Goal: Task Accomplishment & Management: Complete application form

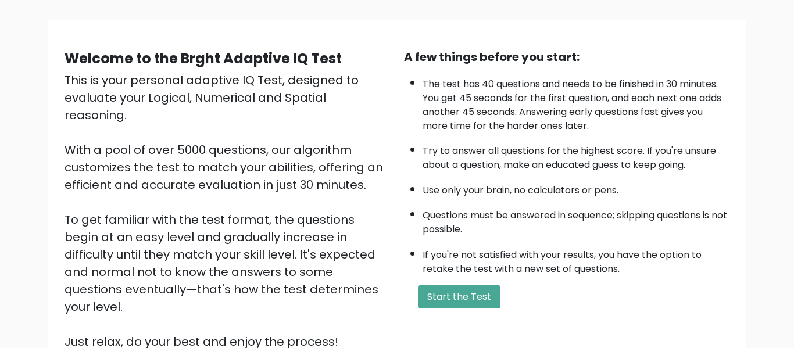
scroll to position [76, 0]
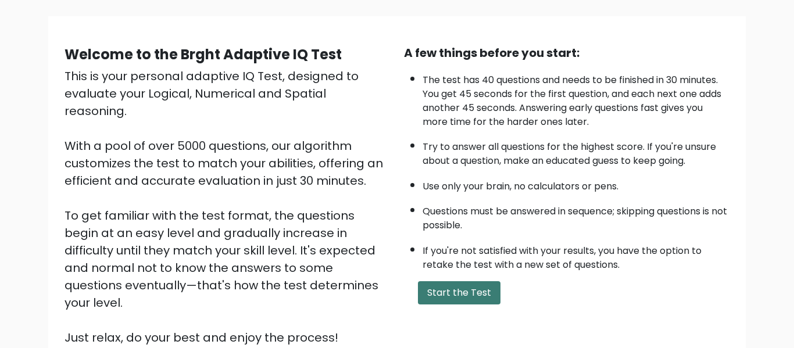
click at [428, 291] on button "Start the Test" at bounding box center [459, 292] width 83 height 23
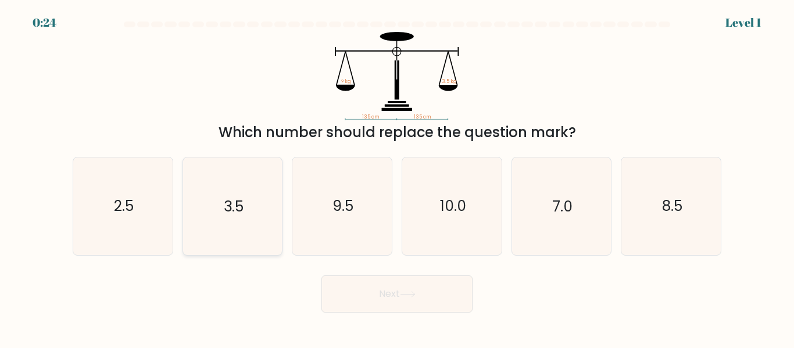
click at [246, 213] on icon "3.5" at bounding box center [232, 206] width 97 height 97
click at [397, 177] on input "b. 3.5" at bounding box center [397, 175] width 1 height 3
radio input "true"
click at [402, 302] on button "Next" at bounding box center [397, 294] width 151 height 37
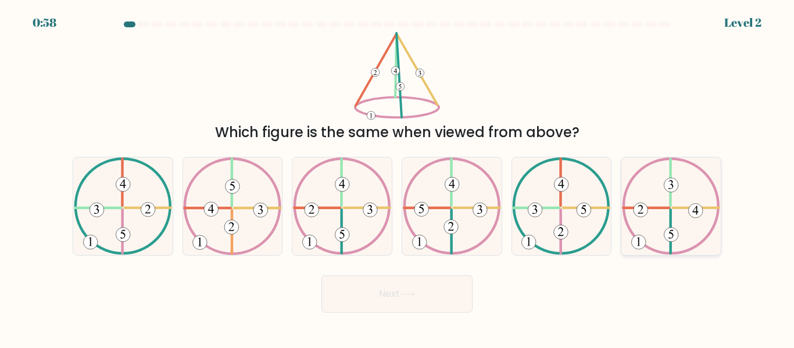
click at [679, 210] on icon at bounding box center [671, 206] width 98 height 97
click at [398, 177] on input "f." at bounding box center [397, 175] width 1 height 3
radio input "true"
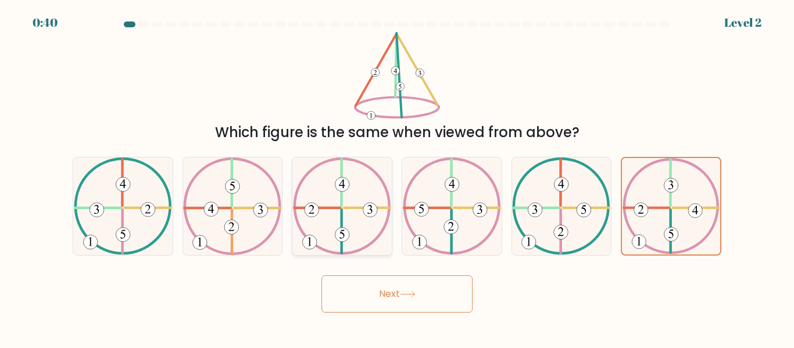
click at [359, 219] on icon at bounding box center [342, 206] width 98 height 97
click at [397, 177] on input "c." at bounding box center [397, 175] width 1 height 3
radio input "true"
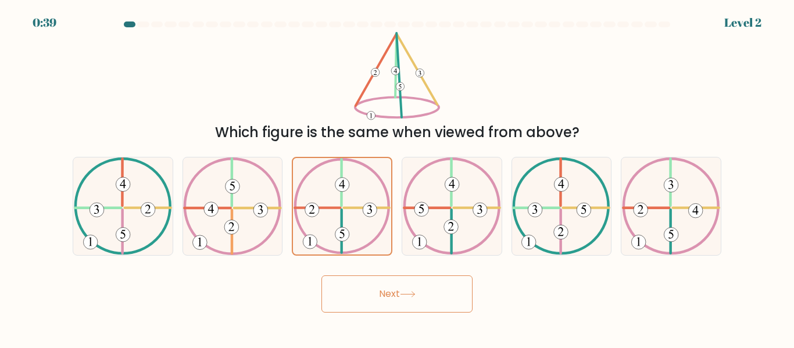
click at [388, 290] on button "Next" at bounding box center [397, 294] width 151 height 37
click at [399, 288] on button "Next" at bounding box center [397, 294] width 151 height 37
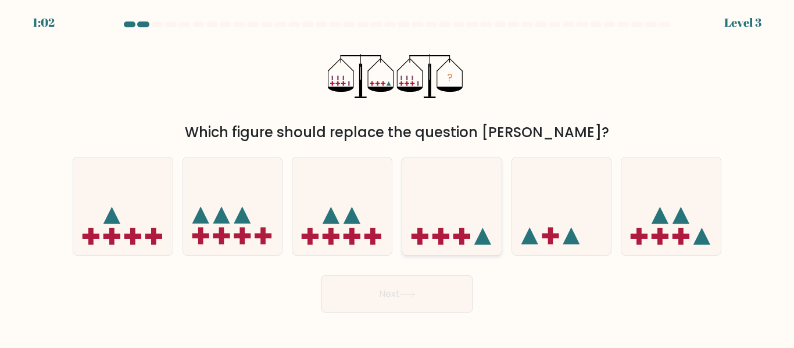
click at [448, 206] on icon at bounding box center [451, 206] width 99 height 82
click at [398, 177] on input "d." at bounding box center [397, 175] width 1 height 3
radio input "true"
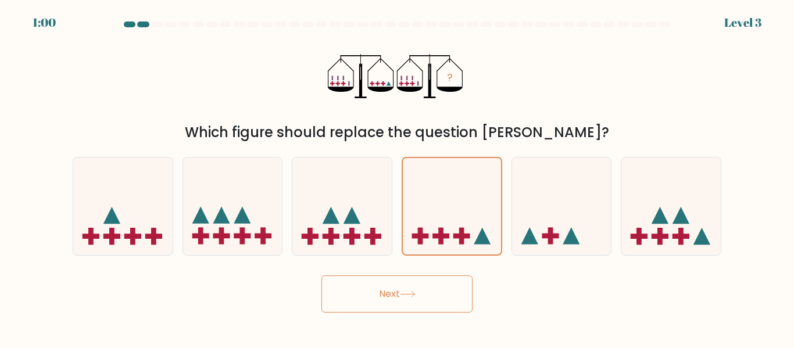
click at [419, 290] on button "Next" at bounding box center [397, 294] width 151 height 37
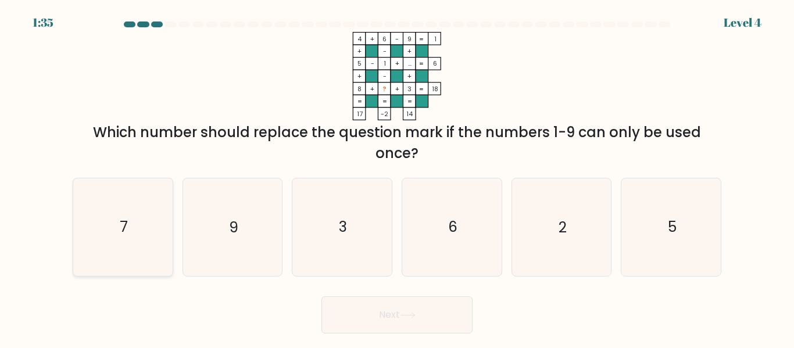
click at [155, 197] on icon "7" at bounding box center [122, 227] width 97 height 97
click at [397, 177] on input "a. 7" at bounding box center [397, 175] width 1 height 3
radio input "true"
click at [424, 327] on button "Next" at bounding box center [397, 315] width 151 height 37
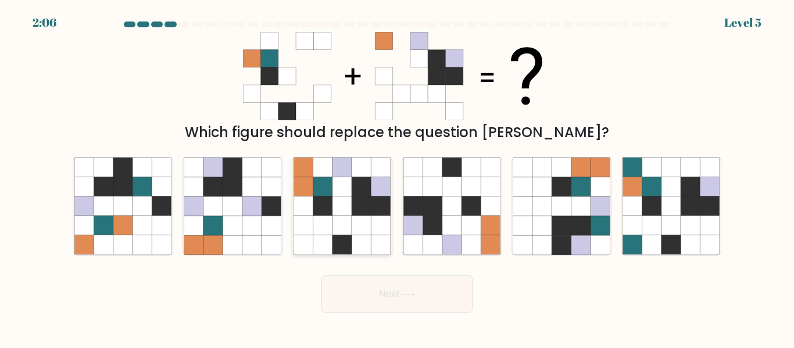
click at [315, 186] on icon at bounding box center [322, 186] width 19 height 19
click at [397, 177] on input "c." at bounding box center [397, 175] width 1 height 3
radio input "true"
click at [376, 303] on button "Next" at bounding box center [397, 294] width 151 height 37
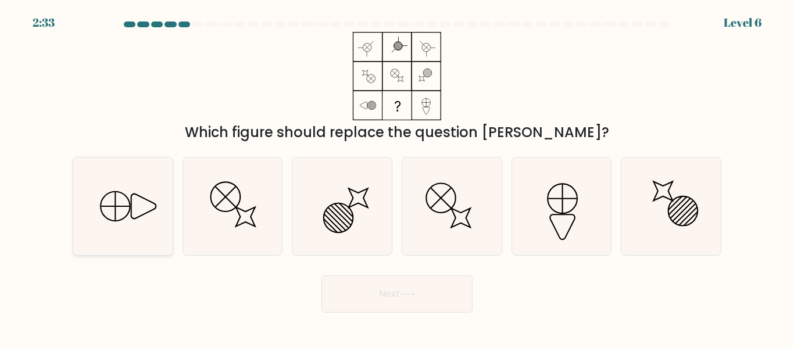
click at [164, 204] on icon at bounding box center [122, 206] width 97 height 97
click at [397, 177] on input "a." at bounding box center [397, 175] width 1 height 3
radio input "true"
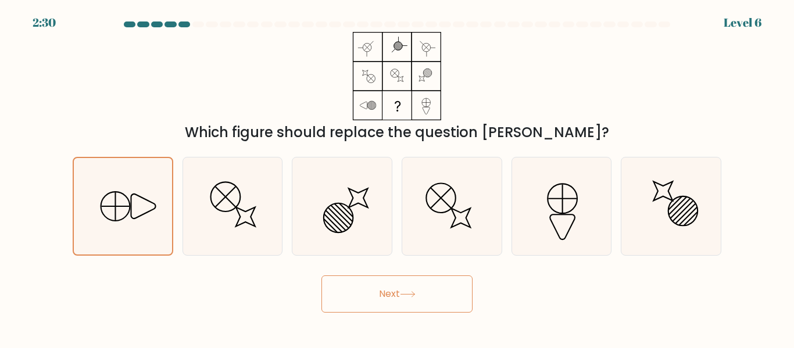
click at [391, 304] on button "Next" at bounding box center [397, 294] width 151 height 37
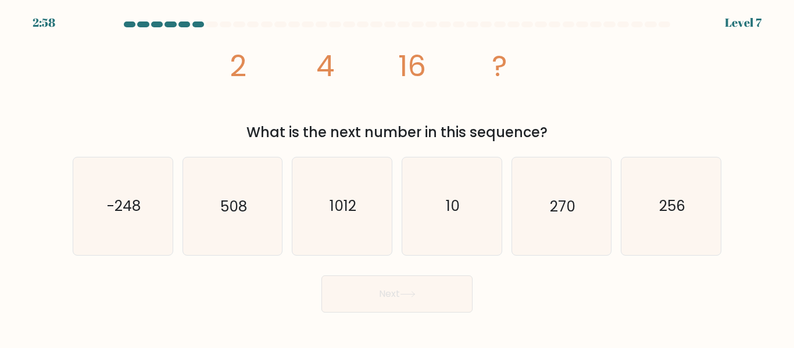
click at [672, 263] on form at bounding box center [397, 167] width 794 height 291
click at [671, 259] on form at bounding box center [397, 167] width 794 height 291
click at [665, 245] on icon "256" at bounding box center [671, 206] width 97 height 97
click at [398, 177] on input "f. 256" at bounding box center [397, 175] width 1 height 3
radio input "true"
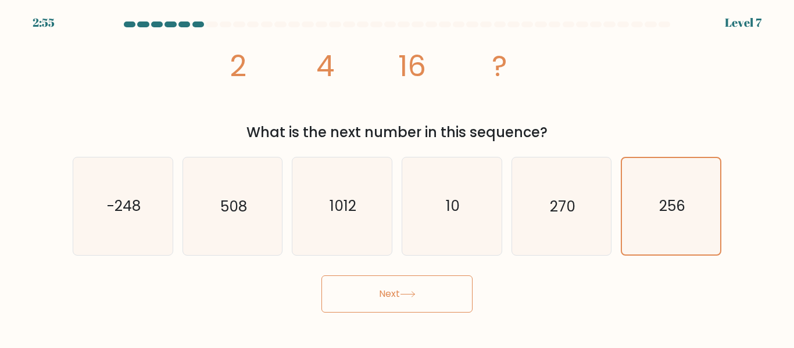
click at [388, 302] on button "Next" at bounding box center [397, 294] width 151 height 37
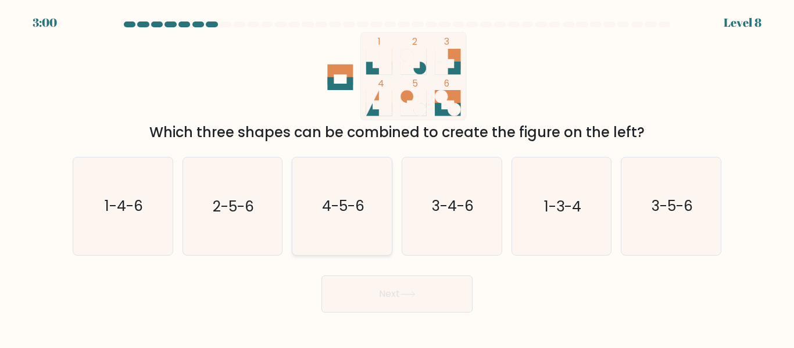
click at [317, 170] on icon "4-5-6" at bounding box center [342, 206] width 97 height 97
click at [397, 174] on input "c. 4-5-6" at bounding box center [397, 175] width 1 height 3
radio input "true"
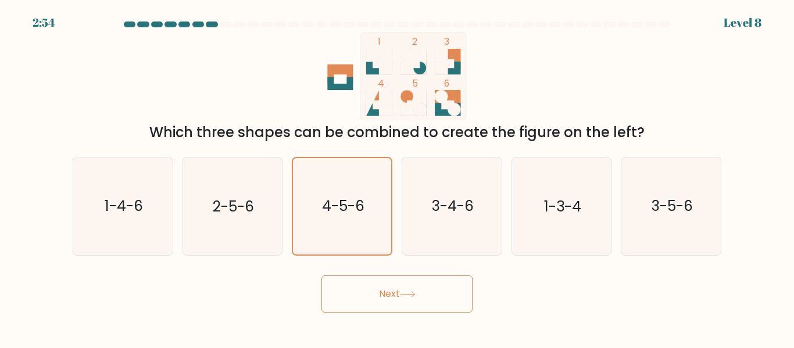
click at [406, 299] on button "Next" at bounding box center [397, 294] width 151 height 37
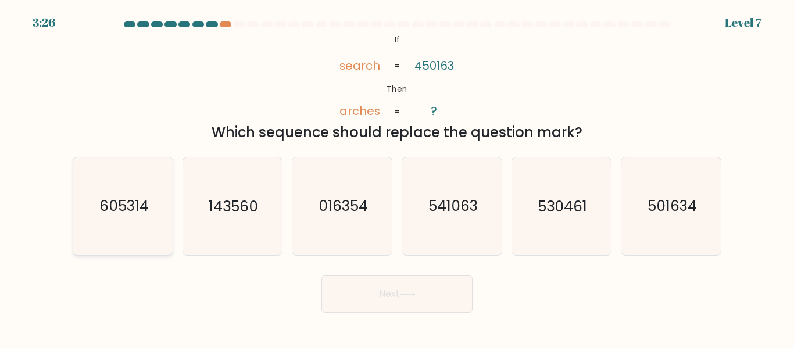
click at [151, 186] on icon "605314" at bounding box center [122, 206] width 97 height 97
click at [397, 177] on input "a. 605314" at bounding box center [397, 175] width 1 height 3
radio input "true"
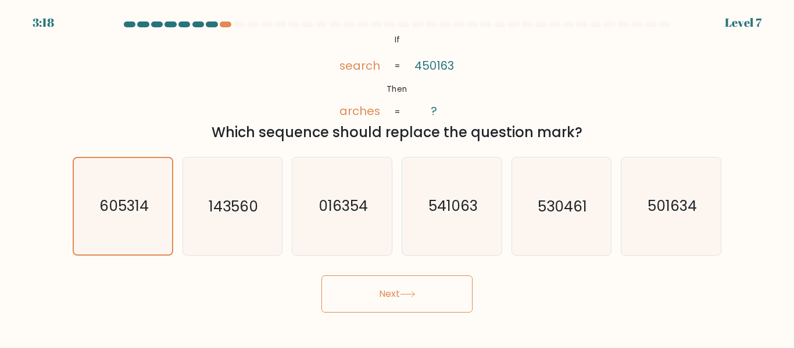
click at [370, 295] on button "Next" at bounding box center [397, 294] width 151 height 37
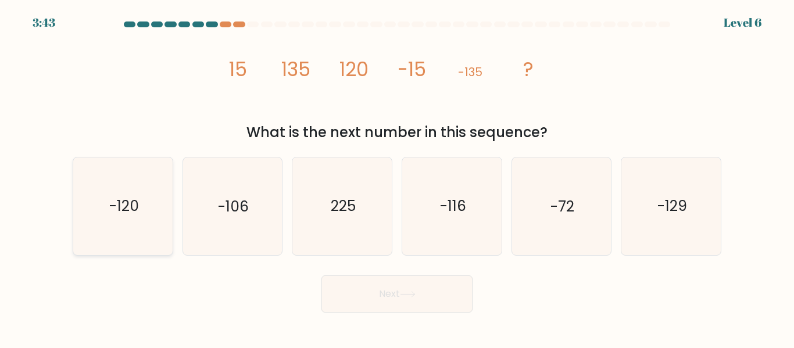
click at [148, 177] on icon "-120" at bounding box center [122, 206] width 97 height 97
click at [397, 177] on input "a. -120" at bounding box center [397, 175] width 1 height 3
radio input "true"
click at [383, 288] on button "Next" at bounding box center [397, 294] width 151 height 37
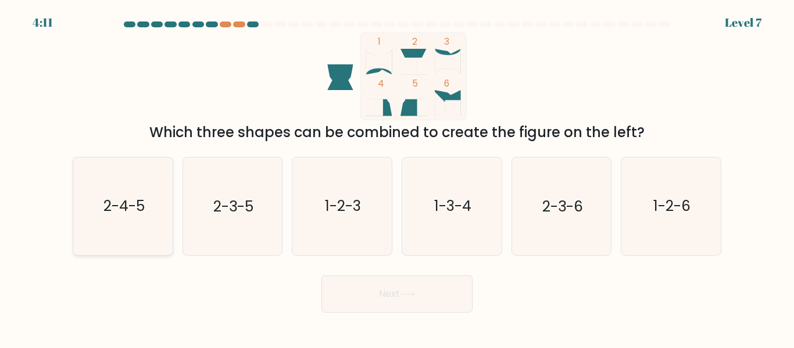
click at [147, 186] on icon "2-4-5" at bounding box center [122, 206] width 97 height 97
click at [397, 177] on input "a. 2-4-5" at bounding box center [397, 175] width 1 height 3
radio input "true"
click at [405, 298] on button "Next" at bounding box center [397, 294] width 151 height 37
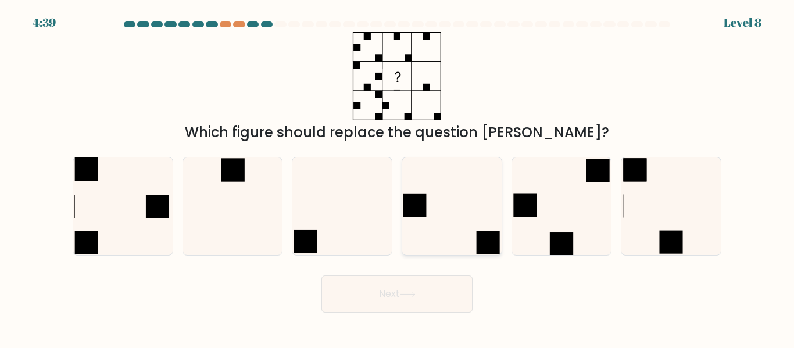
click at [490, 230] on icon at bounding box center [452, 206] width 97 height 97
click at [398, 177] on input "d." at bounding box center [397, 175] width 1 height 3
radio input "true"
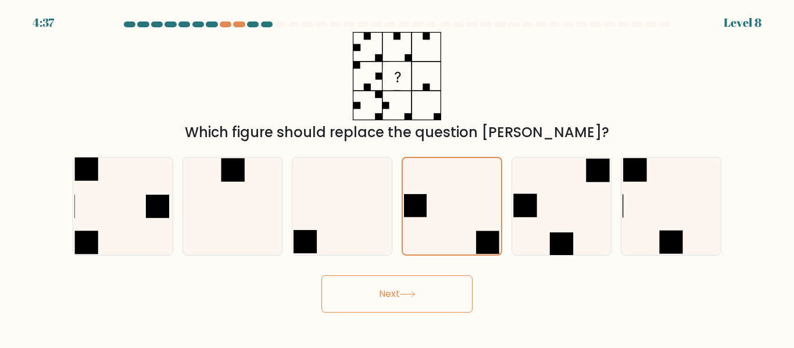
click at [431, 294] on button "Next" at bounding box center [397, 294] width 151 height 37
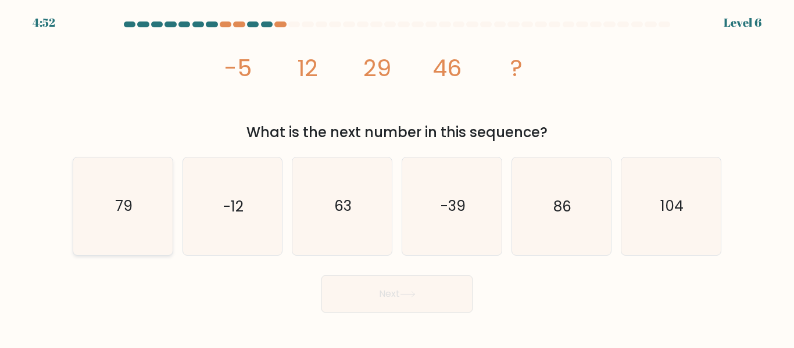
click at [141, 177] on icon "79" at bounding box center [122, 206] width 97 height 97
click at [397, 177] on input "a. 79" at bounding box center [397, 175] width 1 height 3
radio input "true"
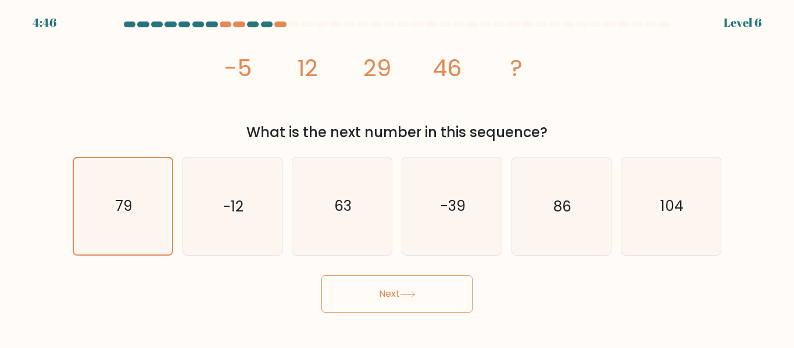
click at [353, 296] on button "Next" at bounding box center [397, 294] width 151 height 37
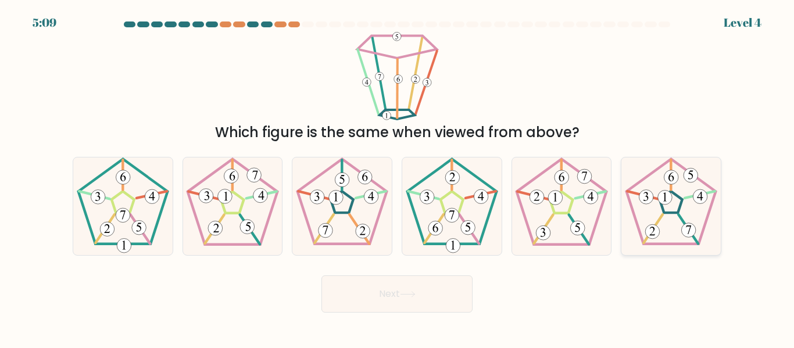
click at [655, 204] on icon at bounding box center [671, 206] width 97 height 97
click at [398, 177] on input "f." at bounding box center [397, 175] width 1 height 3
radio input "true"
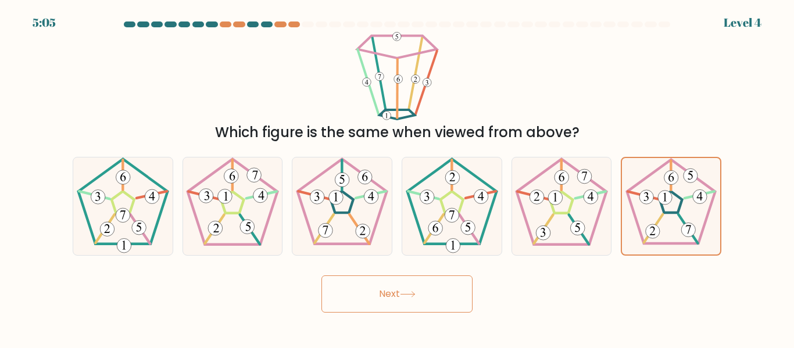
click at [430, 286] on button "Next" at bounding box center [397, 294] width 151 height 37
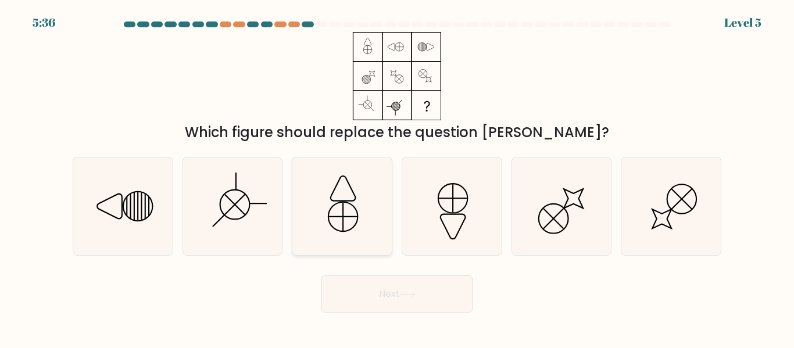
click at [298, 181] on icon at bounding box center [342, 206] width 97 height 97
click at [397, 177] on input "c." at bounding box center [397, 175] width 1 height 3
radio input "true"
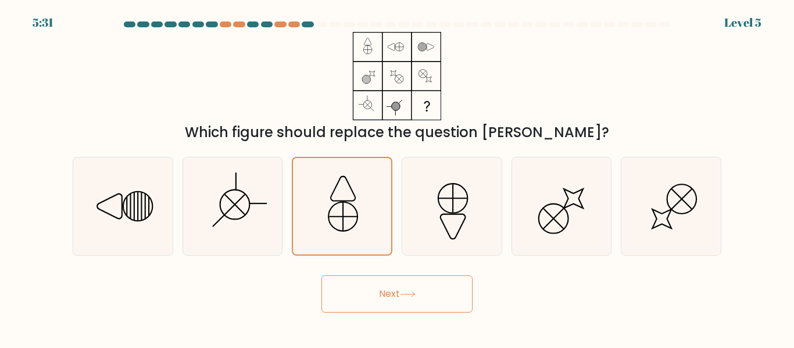
click at [363, 292] on button "Next" at bounding box center [397, 294] width 151 height 37
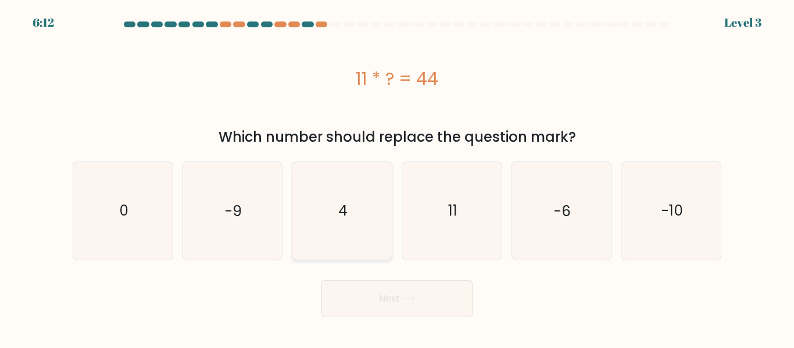
click at [342, 234] on icon "4" at bounding box center [342, 210] width 97 height 97
click at [397, 177] on input "c. 4" at bounding box center [397, 175] width 1 height 3
radio input "true"
click at [372, 298] on button "Next" at bounding box center [397, 298] width 151 height 37
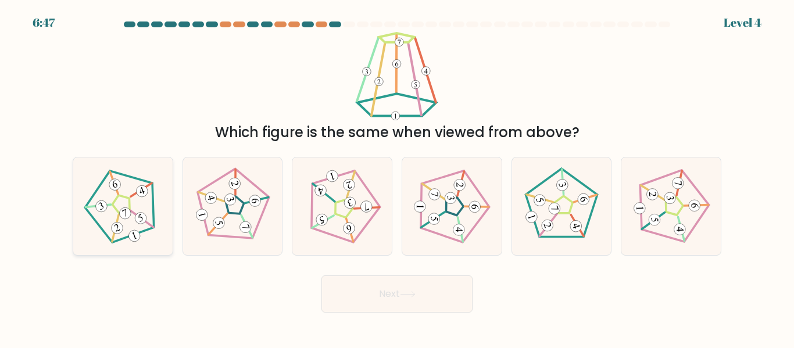
click at [136, 209] on icon at bounding box center [123, 206] width 78 height 78
click at [397, 177] on input "a." at bounding box center [397, 175] width 1 height 3
radio input "true"
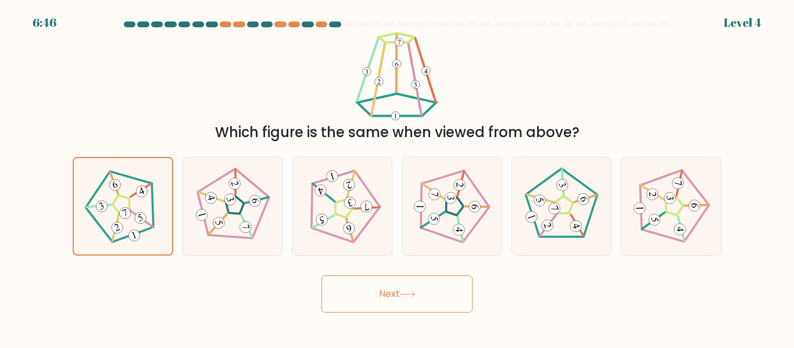
click at [348, 309] on button "Next" at bounding box center [397, 294] width 151 height 37
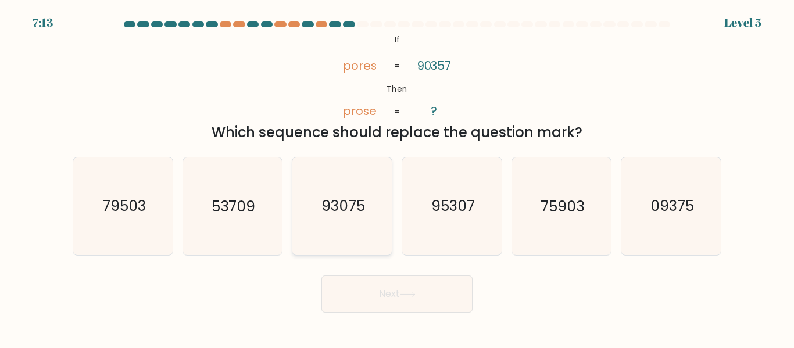
click at [317, 219] on icon "93075" at bounding box center [342, 206] width 97 height 97
click at [397, 177] on input "c. 93075" at bounding box center [397, 175] width 1 height 3
radio input "true"
click at [413, 291] on icon at bounding box center [408, 294] width 16 height 6
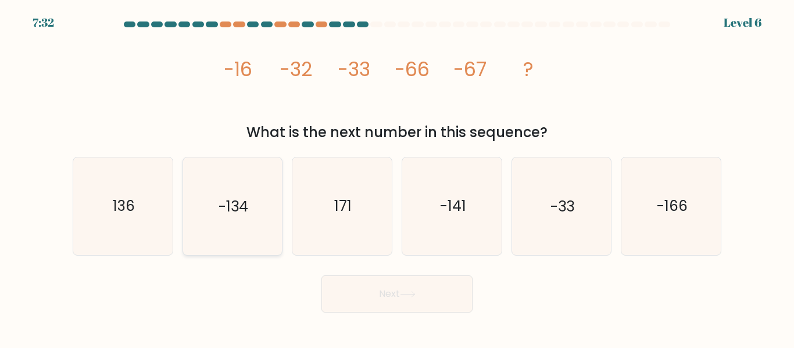
click at [251, 177] on icon "-134" at bounding box center [232, 206] width 97 height 97
click at [397, 177] on input "b. -134" at bounding box center [397, 175] width 1 height 3
radio input "true"
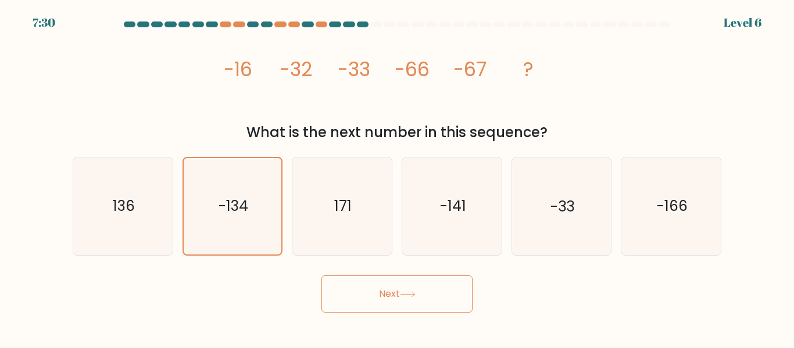
click at [365, 292] on button "Next" at bounding box center [397, 294] width 151 height 37
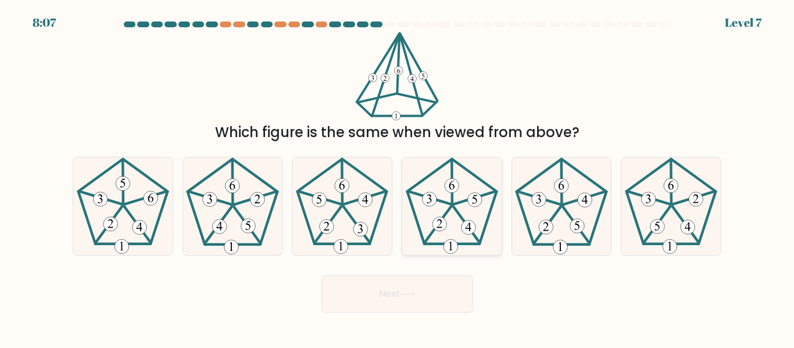
click at [477, 215] on icon at bounding box center [452, 206] width 97 height 97
click at [398, 177] on input "d." at bounding box center [397, 175] width 1 height 3
radio input "true"
click at [434, 284] on button "Next" at bounding box center [397, 294] width 151 height 37
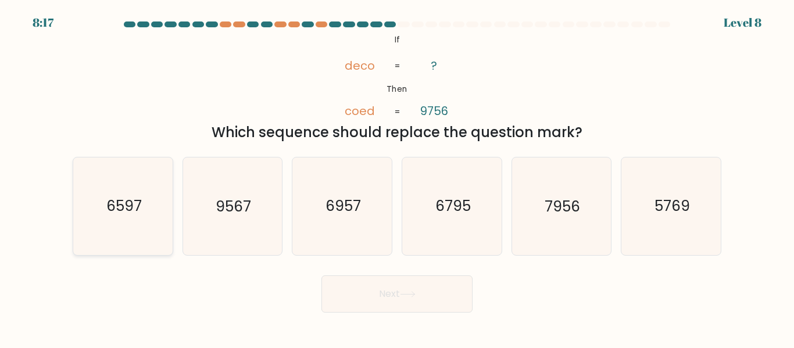
click at [165, 206] on icon "6597" at bounding box center [122, 206] width 97 height 97
click at [397, 177] on input "a. 6597" at bounding box center [397, 175] width 1 height 3
radio input "true"
click at [374, 281] on button "Next" at bounding box center [397, 294] width 151 height 37
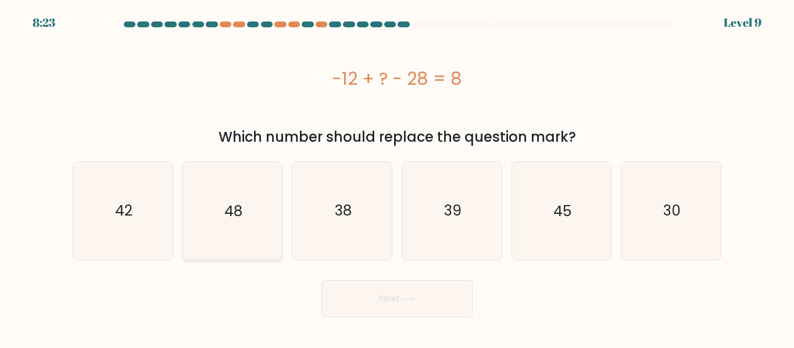
click at [244, 182] on icon "48" at bounding box center [232, 210] width 97 height 97
click at [397, 177] on input "b. 48" at bounding box center [397, 175] width 1 height 3
radio input "true"
click at [421, 303] on button "Next" at bounding box center [397, 298] width 151 height 37
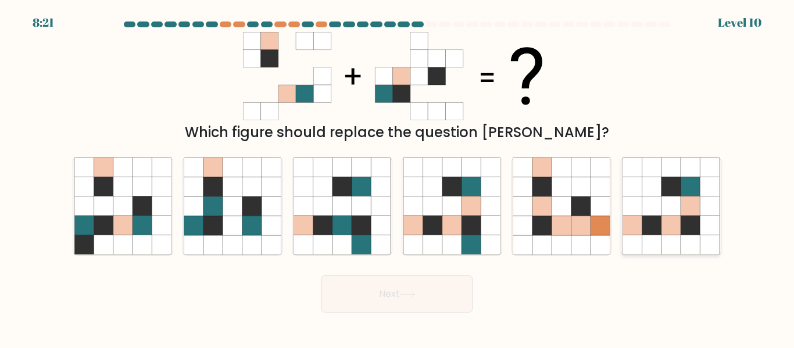
click at [635, 217] on icon at bounding box center [632, 225] width 19 height 19
click at [398, 177] on input "f." at bounding box center [397, 175] width 1 height 3
radio input "true"
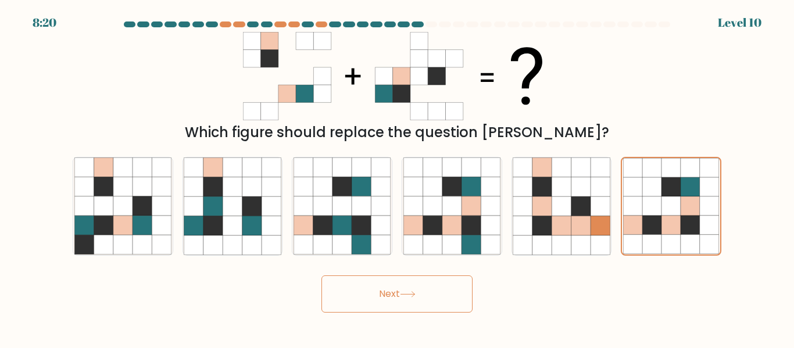
click at [442, 288] on button "Next" at bounding box center [397, 294] width 151 height 37
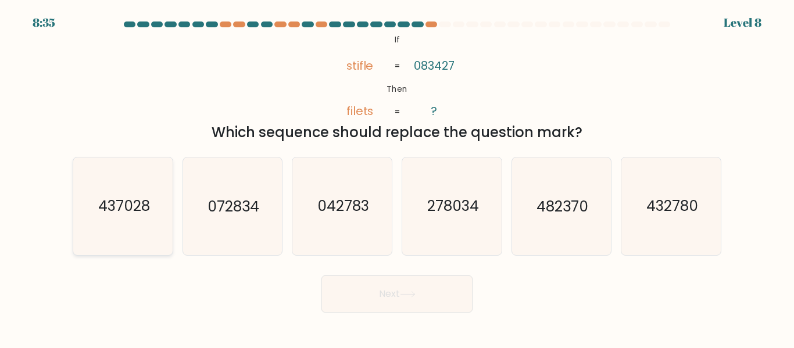
click at [108, 215] on text "437028" at bounding box center [124, 207] width 52 height 20
click at [397, 177] on input "a. 437028" at bounding box center [397, 175] width 1 height 3
radio input "true"
click at [666, 263] on form "If ?" at bounding box center [397, 167] width 794 height 291
click at [668, 247] on icon "432780" at bounding box center [671, 206] width 97 height 97
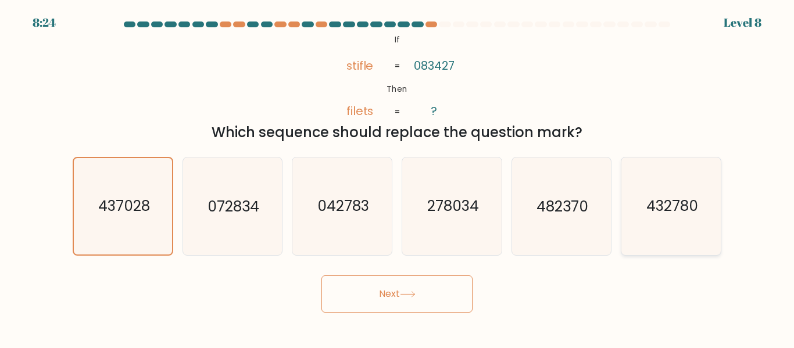
click at [398, 177] on input "f. 432780" at bounding box center [397, 175] width 1 height 3
radio input "true"
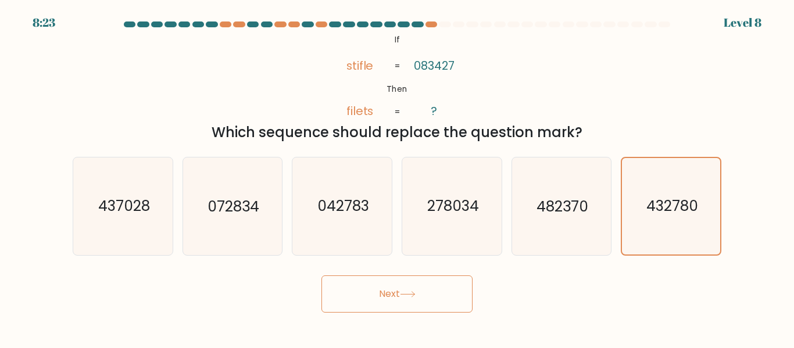
click at [449, 290] on button "Next" at bounding box center [397, 294] width 151 height 37
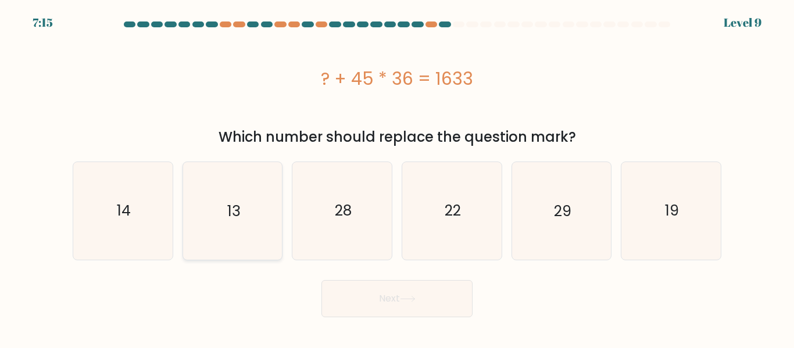
click at [213, 212] on icon "13" at bounding box center [232, 210] width 97 height 97
click at [397, 177] on input "b. 13" at bounding box center [397, 175] width 1 height 3
radio input "true"
click at [363, 291] on button "Next" at bounding box center [397, 298] width 151 height 37
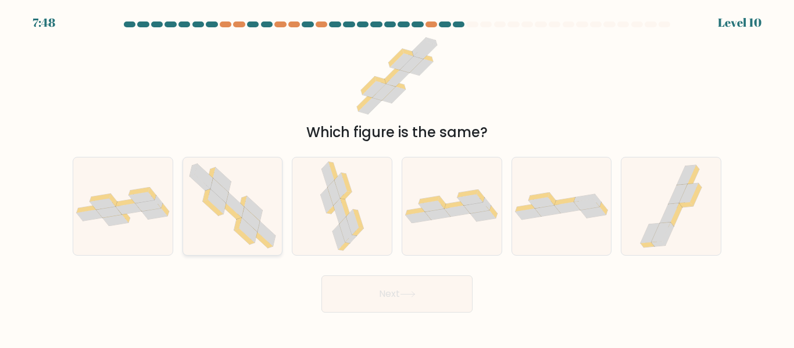
click at [241, 231] on icon at bounding box center [244, 237] width 20 height 16
click at [397, 177] on input "b." at bounding box center [397, 175] width 1 height 3
radio input "true"
click at [386, 310] on button "Next" at bounding box center [397, 294] width 151 height 37
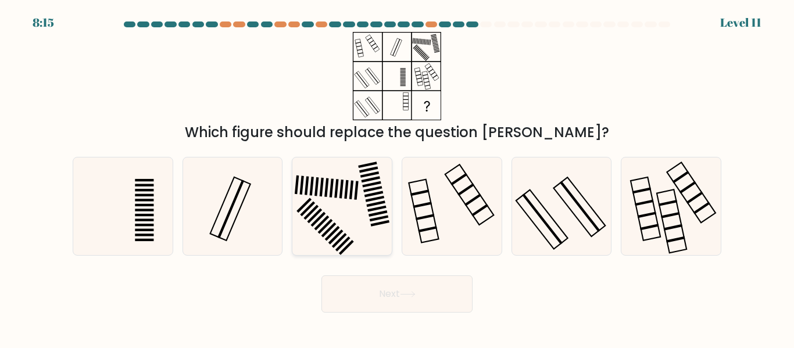
click at [316, 218] on icon at bounding box center [342, 206] width 97 height 97
click at [397, 177] on input "c." at bounding box center [397, 175] width 1 height 3
radio input "true"
click at [381, 301] on button "Next" at bounding box center [397, 294] width 151 height 37
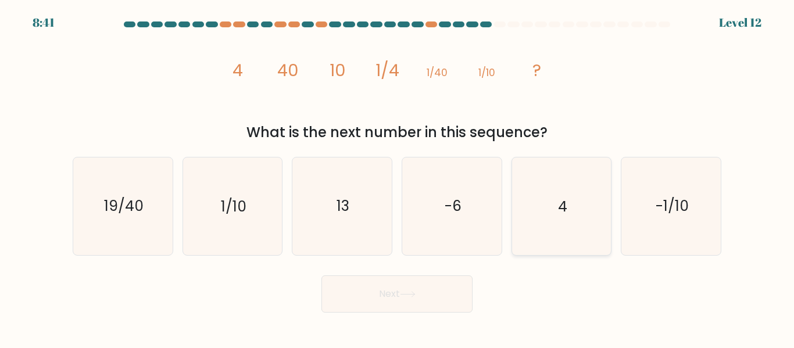
click at [537, 219] on icon "4" at bounding box center [561, 206] width 97 height 97
click at [398, 177] on input "e. 4" at bounding box center [397, 175] width 1 height 3
radio input "true"
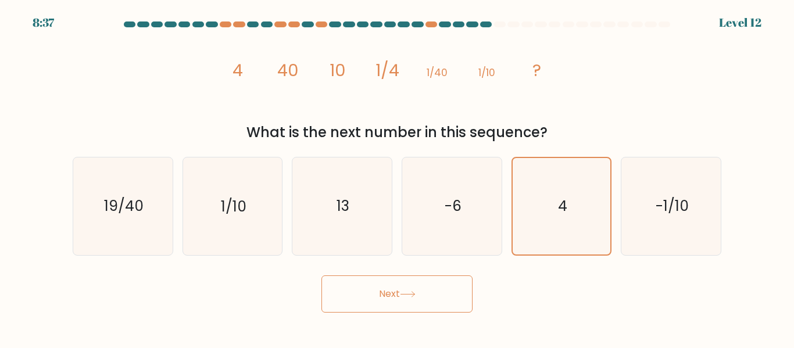
click at [407, 293] on icon at bounding box center [408, 294] width 16 height 6
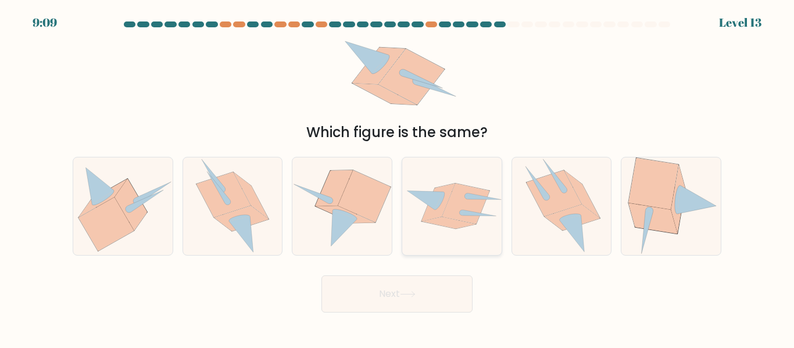
click at [464, 185] on icon at bounding box center [465, 204] width 47 height 40
click at [398, 177] on input "d." at bounding box center [397, 175] width 1 height 3
radio input "true"
click at [453, 294] on button "Next" at bounding box center [397, 294] width 151 height 37
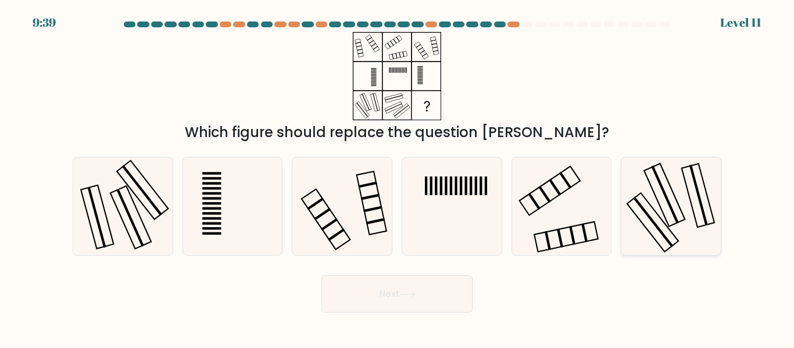
click at [709, 242] on icon at bounding box center [671, 206] width 97 height 97
click at [398, 177] on input "f." at bounding box center [397, 175] width 1 height 3
radio input "true"
click at [451, 302] on button "Next" at bounding box center [397, 294] width 151 height 37
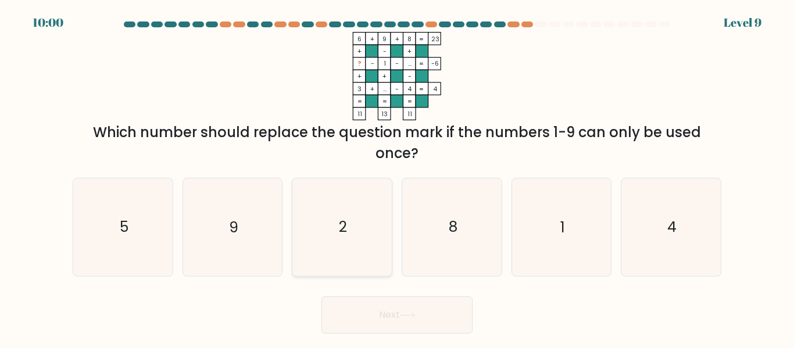
click at [327, 213] on icon "2" at bounding box center [342, 227] width 97 height 97
click at [397, 177] on input "c. 2" at bounding box center [397, 175] width 1 height 3
radio input "true"
click at [379, 316] on button "Next" at bounding box center [397, 315] width 151 height 37
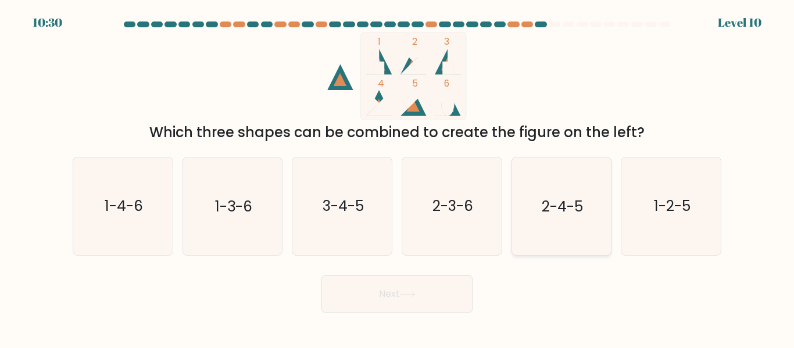
click at [568, 204] on text "2-4-5" at bounding box center [562, 207] width 41 height 20
click at [398, 177] on input "e. 2-4-5" at bounding box center [397, 175] width 1 height 3
radio input "true"
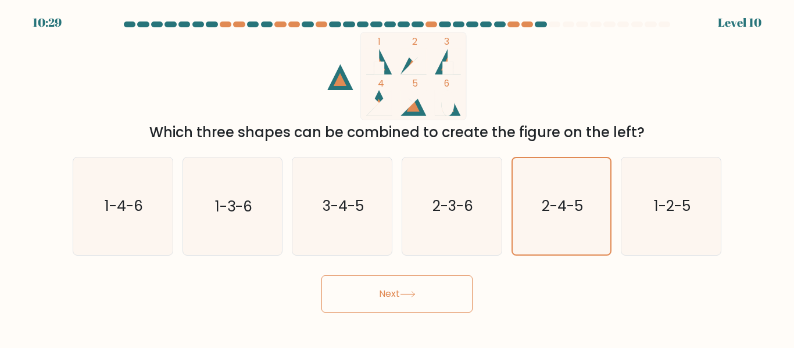
click at [455, 288] on button "Next" at bounding box center [397, 294] width 151 height 37
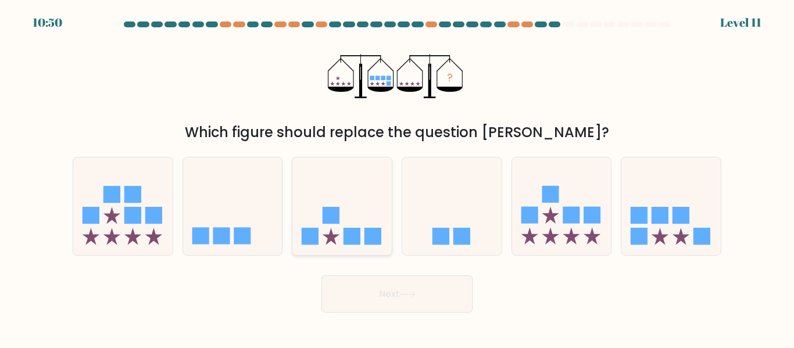
click at [297, 226] on icon at bounding box center [341, 206] width 99 height 82
click at [397, 177] on input "c." at bounding box center [397, 175] width 1 height 3
radio input "true"
click at [365, 306] on button "Next" at bounding box center [397, 294] width 151 height 37
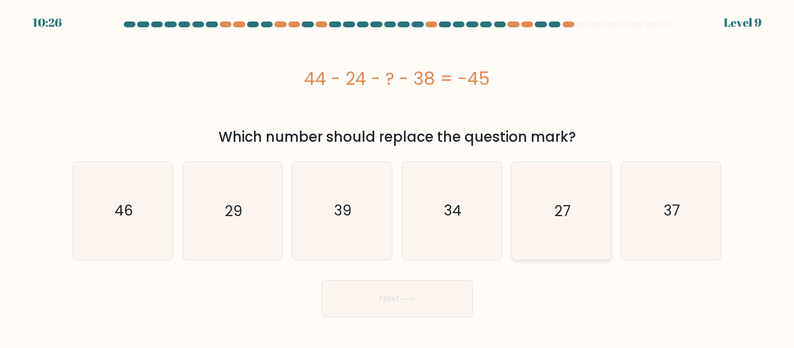
click at [581, 257] on icon "27" at bounding box center [561, 210] width 97 height 97
click at [398, 177] on input "e. 27" at bounding box center [397, 175] width 1 height 3
radio input "true"
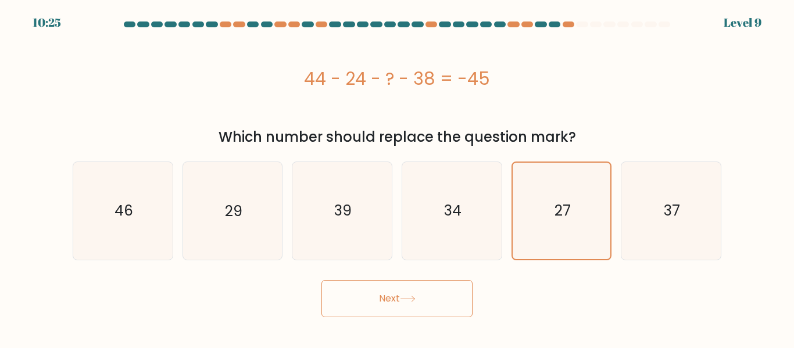
click at [415, 299] on icon at bounding box center [408, 299] width 14 height 5
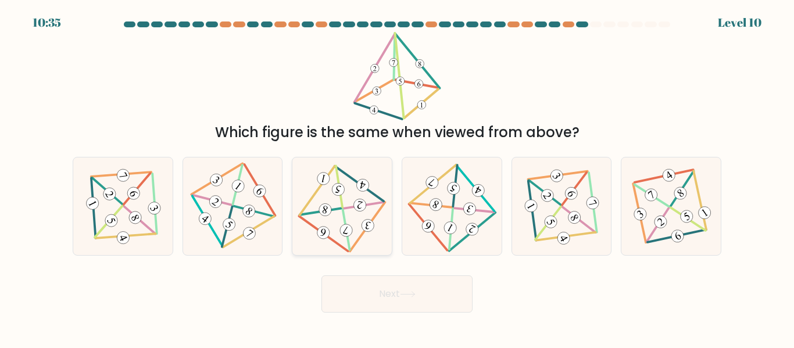
click at [338, 197] on icon at bounding box center [342, 206] width 80 height 78
click at [397, 177] on input "c." at bounding box center [397, 175] width 1 height 3
radio input "true"
click at [376, 288] on button "Next" at bounding box center [397, 294] width 151 height 37
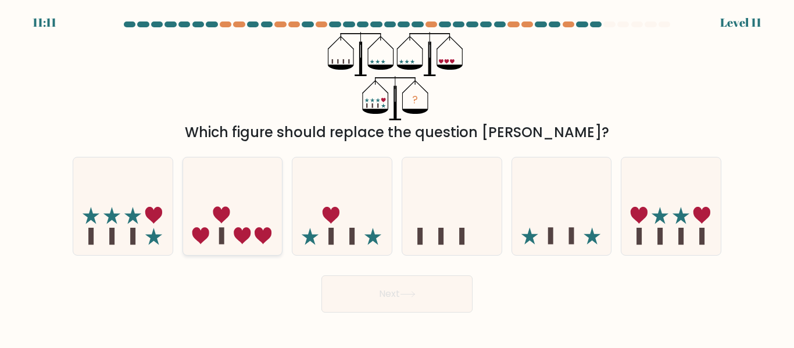
click at [219, 221] on icon at bounding box center [221, 215] width 17 height 17
click at [397, 177] on input "b." at bounding box center [397, 175] width 1 height 3
radio input "true"
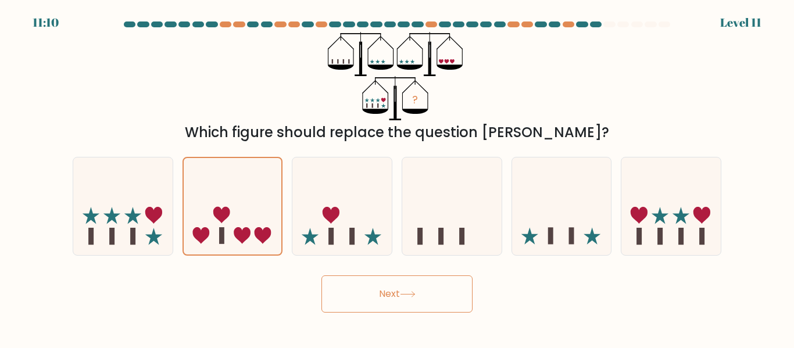
click at [368, 296] on button "Next" at bounding box center [397, 294] width 151 height 37
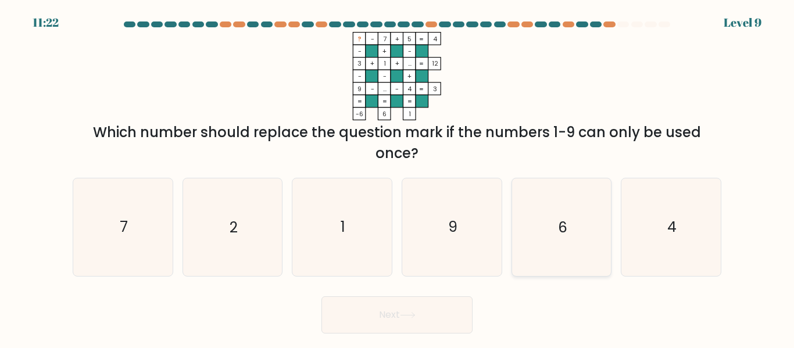
click at [577, 206] on icon "6" at bounding box center [561, 227] width 97 height 97
click at [398, 177] on input "e. 6" at bounding box center [397, 175] width 1 height 3
radio input "true"
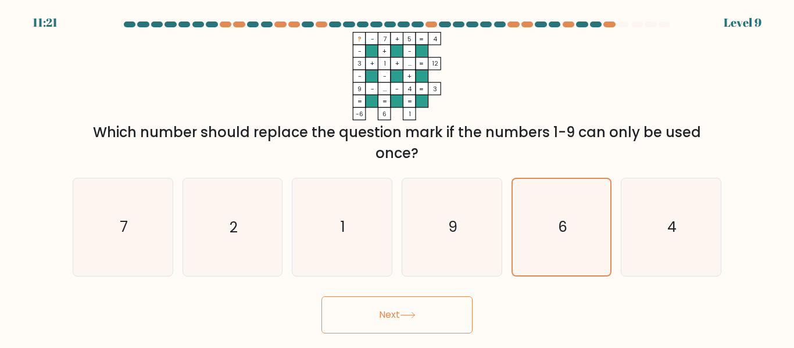
click at [424, 314] on button "Next" at bounding box center [397, 315] width 151 height 37
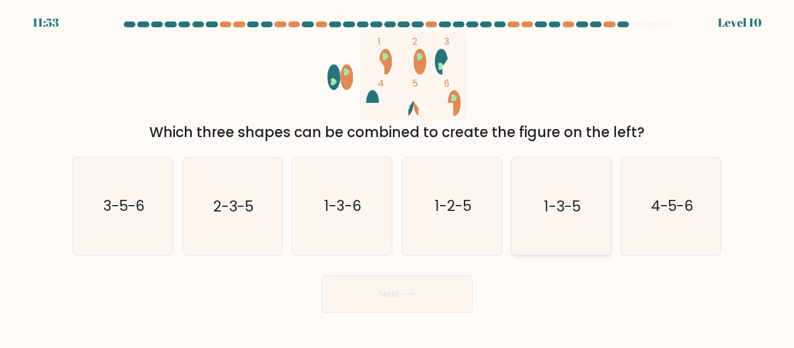
click at [560, 209] on text "1-3-5" at bounding box center [562, 207] width 37 height 20
click at [398, 177] on input "e. 1-3-5" at bounding box center [397, 175] width 1 height 3
radio input "true"
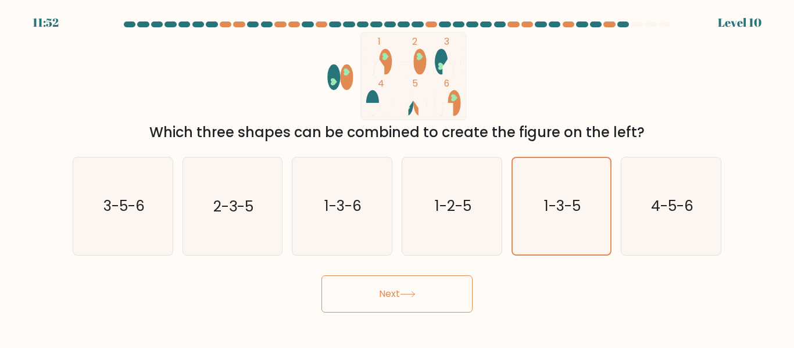
click at [412, 302] on button "Next" at bounding box center [397, 294] width 151 height 37
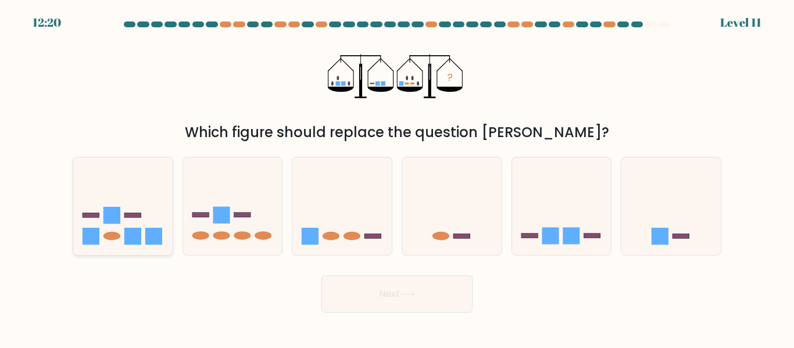
click at [162, 213] on icon at bounding box center [122, 206] width 99 height 82
click at [397, 177] on input "a." at bounding box center [397, 175] width 1 height 3
radio input "true"
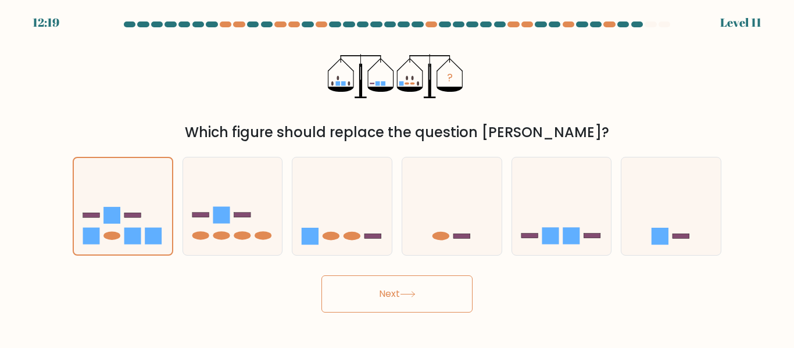
click at [366, 287] on button "Next" at bounding box center [397, 294] width 151 height 37
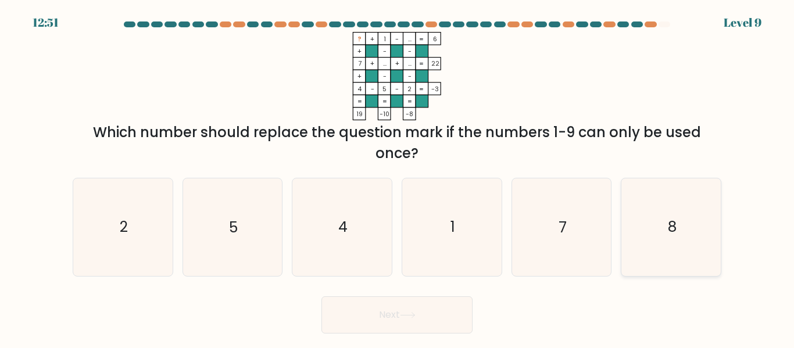
click at [668, 234] on text "8" at bounding box center [672, 227] width 9 height 20
click at [398, 177] on input "f. 8" at bounding box center [397, 175] width 1 height 3
radio input "true"
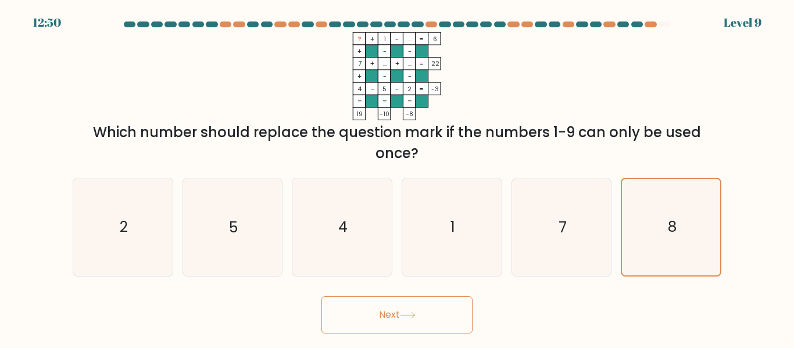
click at [383, 317] on button "Next" at bounding box center [397, 315] width 151 height 37
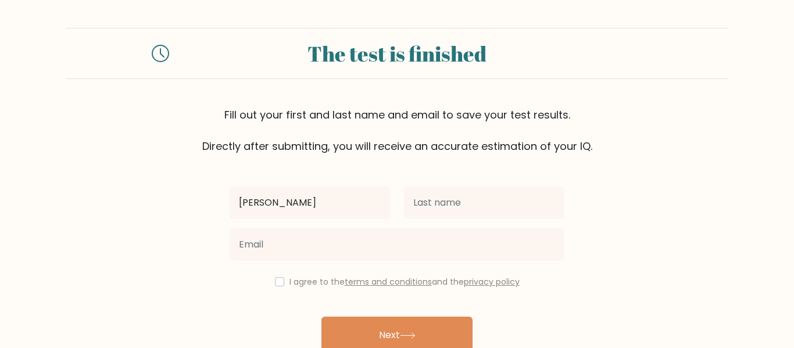
type input "brenna"
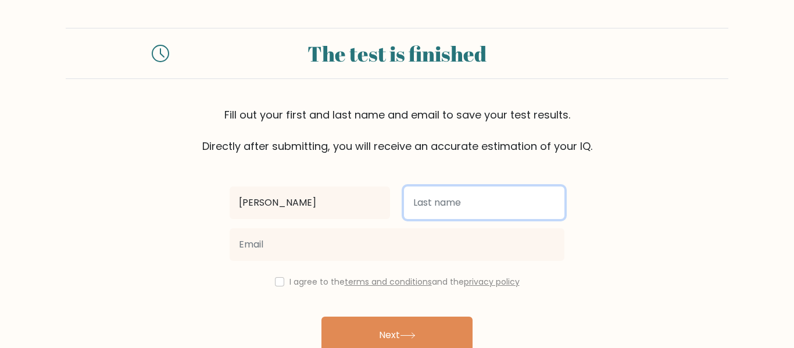
click at [512, 212] on input "text" at bounding box center [484, 203] width 160 height 33
type input "gardner"
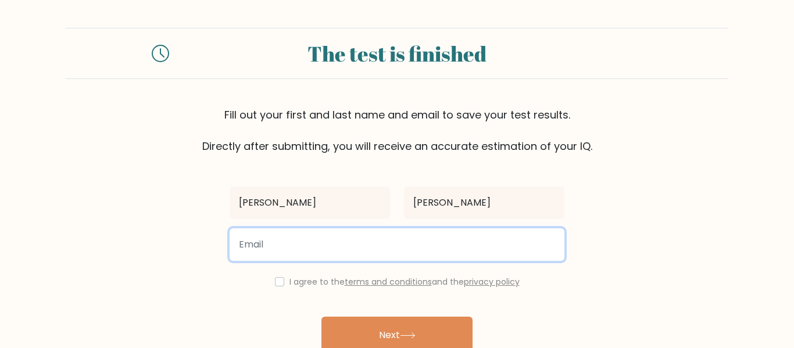
click at [386, 256] on input "email" at bounding box center [397, 245] width 335 height 33
type input "28gardnerb@nausetschools.org"
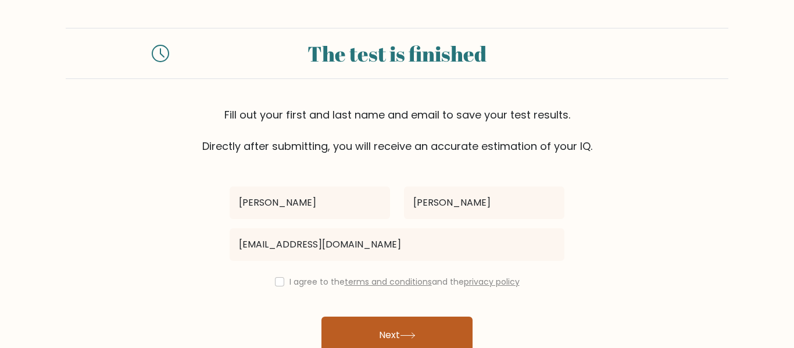
click at [363, 323] on button "Next" at bounding box center [397, 335] width 151 height 37
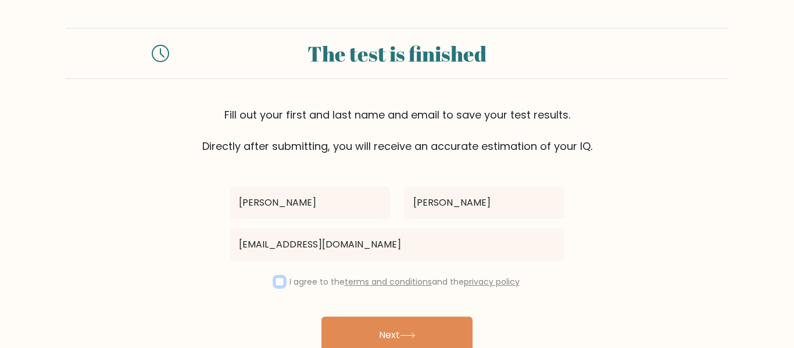
click at [275, 279] on input "checkbox" at bounding box center [279, 281] width 9 height 9
checkbox input "true"
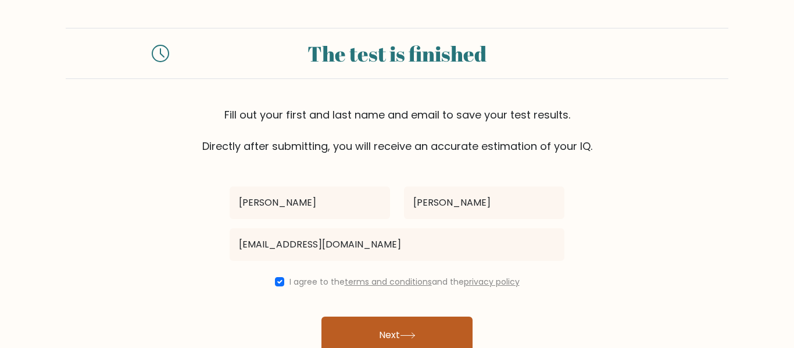
click at [412, 338] on icon at bounding box center [408, 336] width 16 height 6
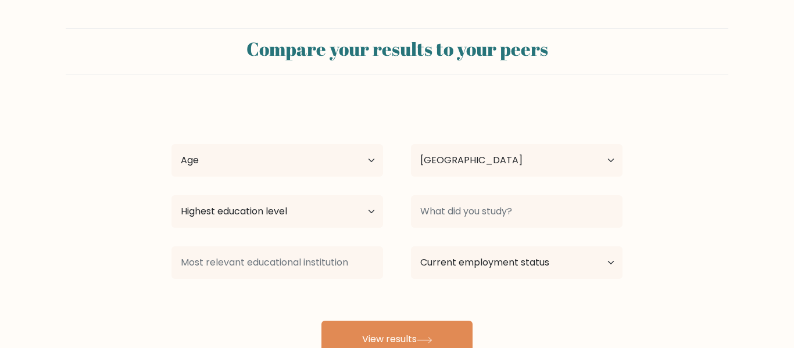
select select "US"
click at [360, 156] on select "Age Under [DEMOGRAPHIC_DATA] [DEMOGRAPHIC_DATA] [DEMOGRAPHIC_DATA] [DEMOGRAPHIC…" at bounding box center [278, 160] width 212 height 33
select select "min_18"
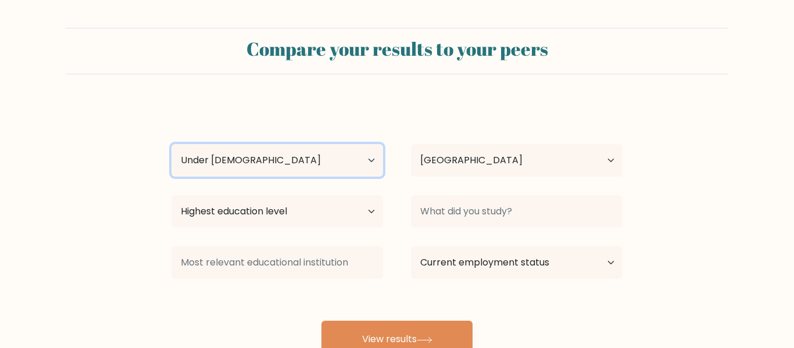
click at [172, 144] on select "Age Under 18 years old 18-24 years old 25-34 years old 35-44 years old 45-54 ye…" at bounding box center [278, 160] width 212 height 33
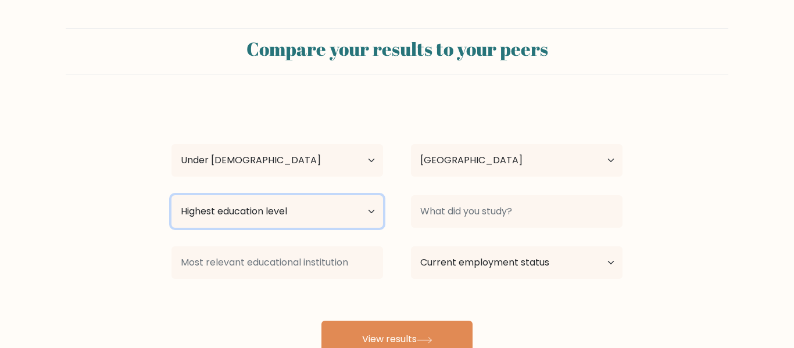
click at [370, 205] on select "Highest education level No schooling Primary Lower Secondary Upper Secondary Oc…" at bounding box center [278, 211] width 212 height 33
select select "upper_secondary"
click at [172, 195] on select "Highest education level No schooling Primary Lower Secondary Upper Secondary Oc…" at bounding box center [278, 211] width 212 height 33
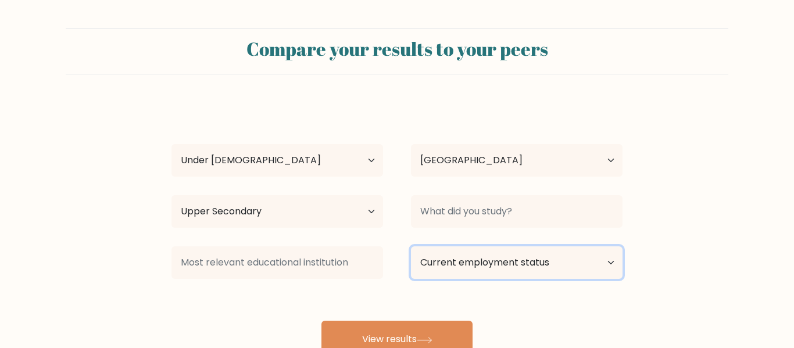
click at [461, 264] on select "Current employment status Employed Student Retired Other / prefer not to answer" at bounding box center [517, 263] width 212 height 33
select select "student"
click at [411, 247] on select "Current employment status Employed Student Retired Other / prefer not to answer" at bounding box center [517, 263] width 212 height 33
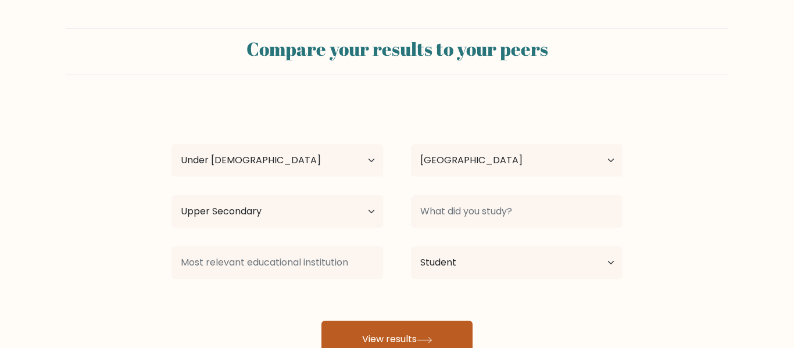
click at [421, 322] on button "View results" at bounding box center [397, 339] width 151 height 37
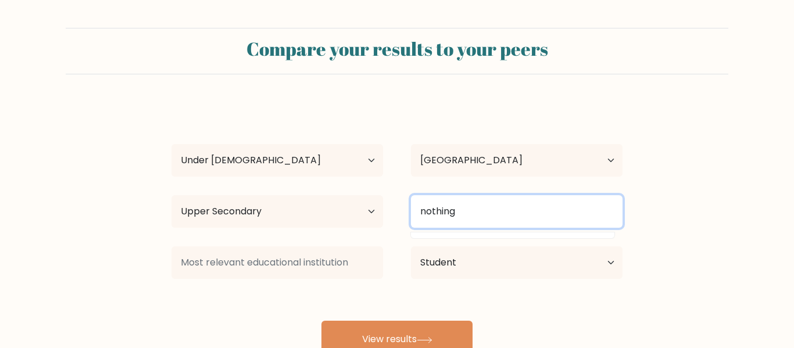
type input "nothing"
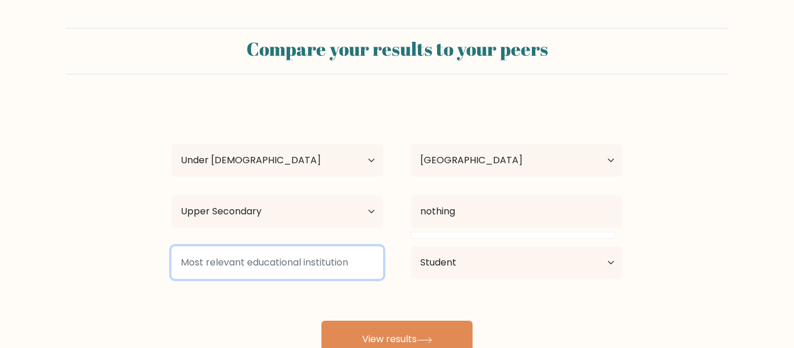
click at [354, 256] on input at bounding box center [278, 263] width 212 height 33
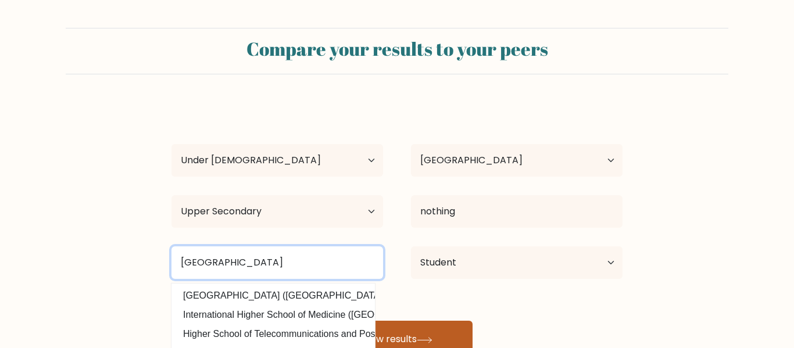
type input "Nauset Regional High School"
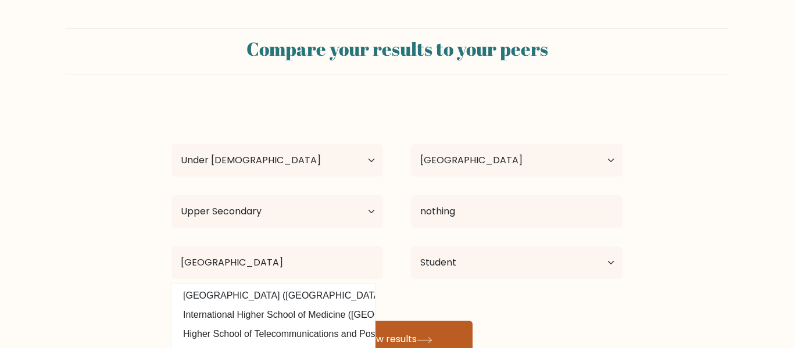
click at [441, 328] on button "View results" at bounding box center [397, 339] width 151 height 37
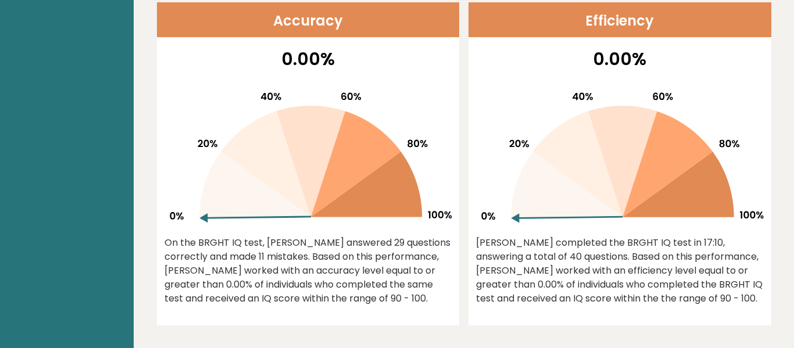
scroll to position [484, 0]
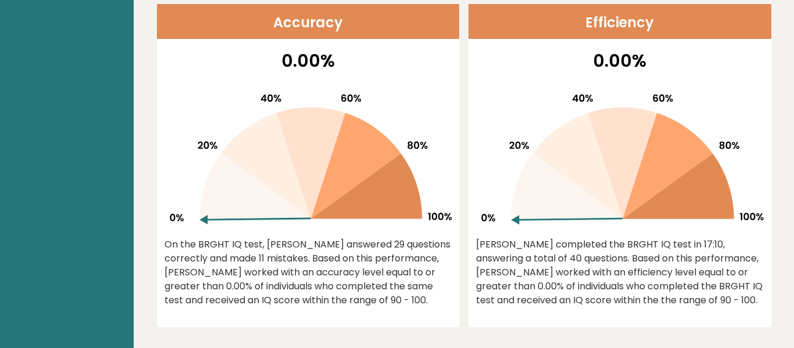
drag, startPoint x: 512, startPoint y: 219, endPoint x: 536, endPoint y: 165, distance: 58.6
click at [536, 165] on icon at bounding box center [567, 187] width 112 height 66
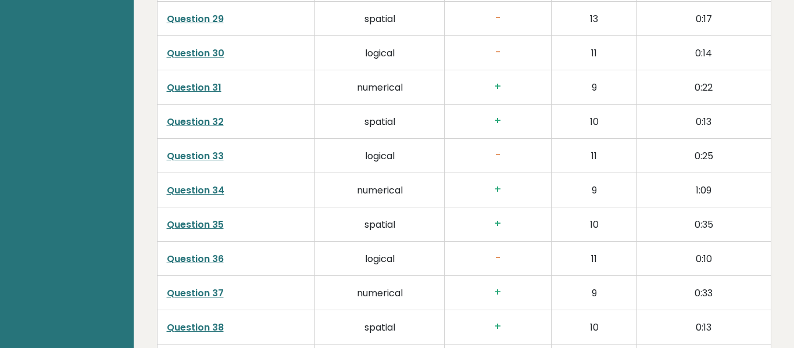
scroll to position [3010, 0]
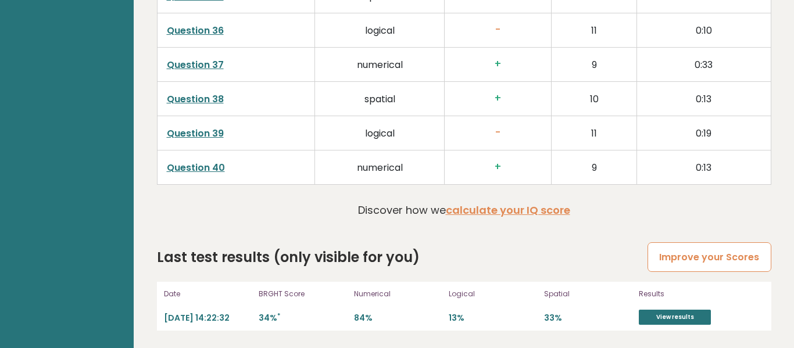
click at [672, 247] on link "Improve your Scores" at bounding box center [709, 257] width 123 height 30
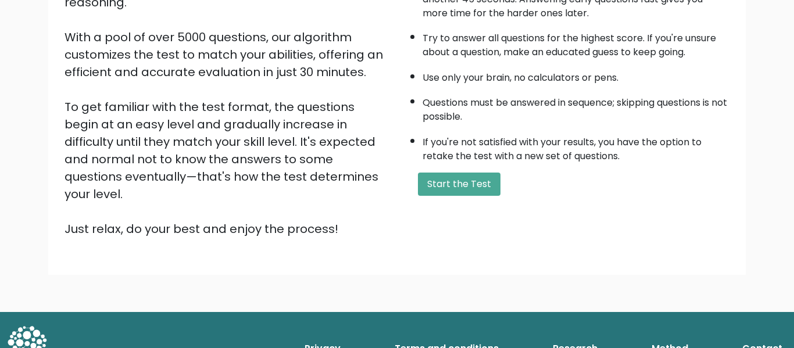
scroll to position [184, 0]
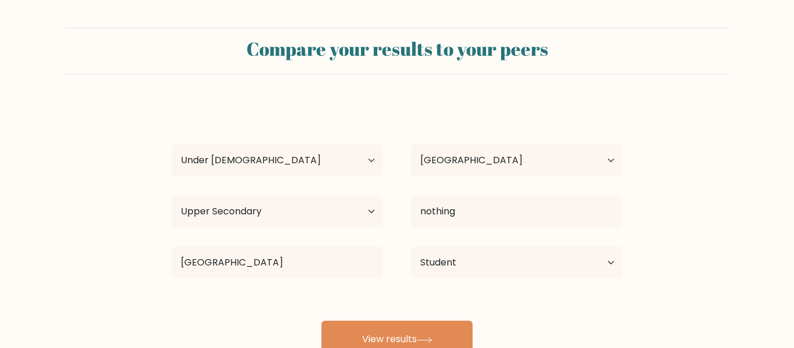
select select "min_18"
select select "US"
select select "upper_secondary"
select select "student"
